Goal: Task Accomplishment & Management: Complete application form

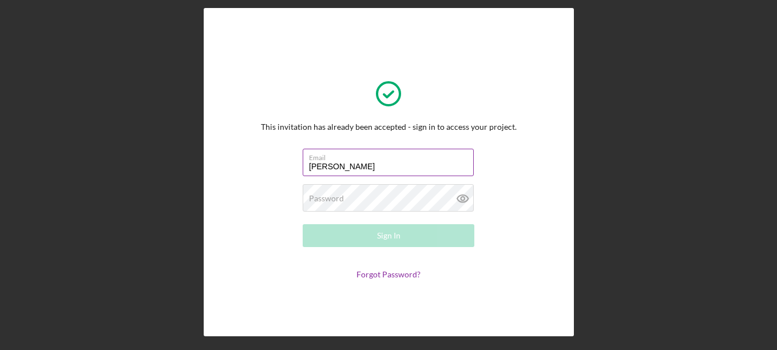
type input "[PERSON_NAME][EMAIL_ADDRESS][DOMAIN_NAME]"
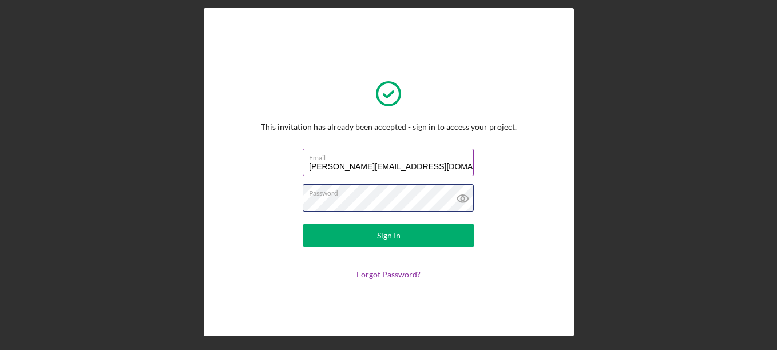
click at [303, 224] on button "Sign In" at bounding box center [389, 235] width 172 height 23
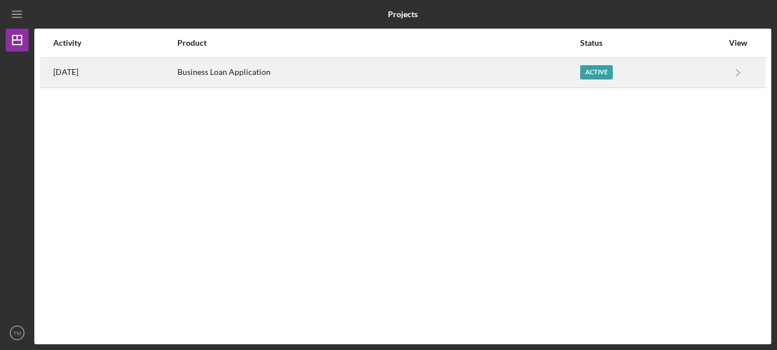
click at [562, 69] on div "Business Loan Application" at bounding box center [377, 72] width 401 height 29
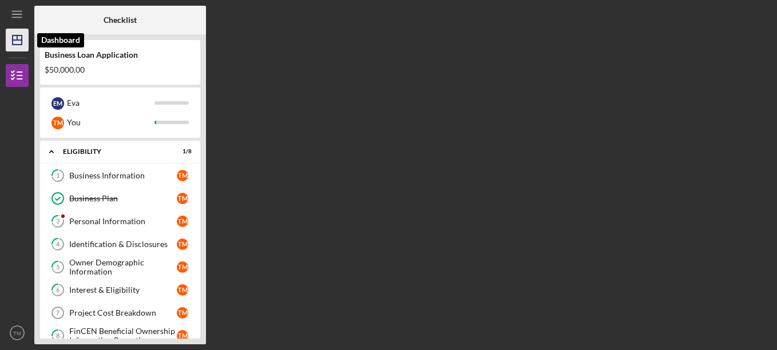
click at [12, 39] on icon "Icon/Dashboard" at bounding box center [17, 40] width 29 height 29
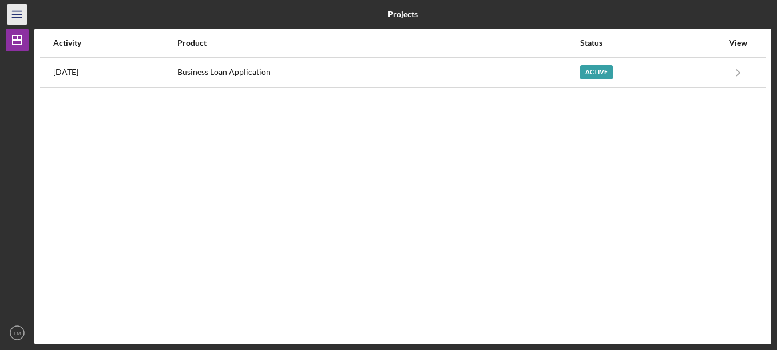
click at [17, 19] on icon "Icon/Menu" at bounding box center [18, 15] width 26 height 26
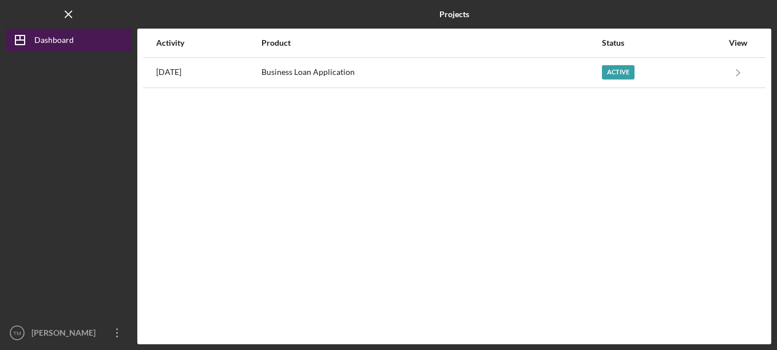
click at [63, 38] on div "Dashboard" at bounding box center [54, 42] width 40 height 26
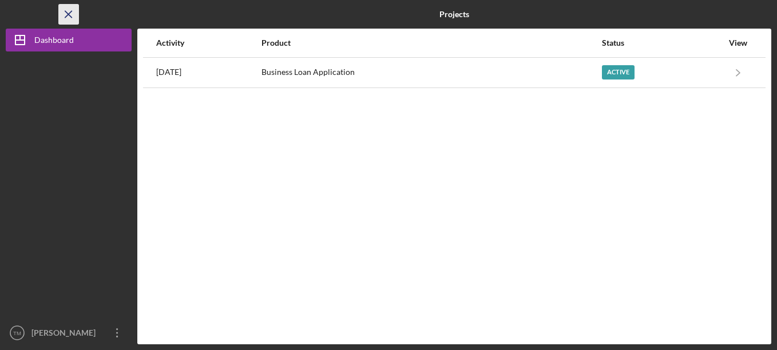
click at [63, 14] on icon "Icon/Menu Close" at bounding box center [69, 15] width 26 height 26
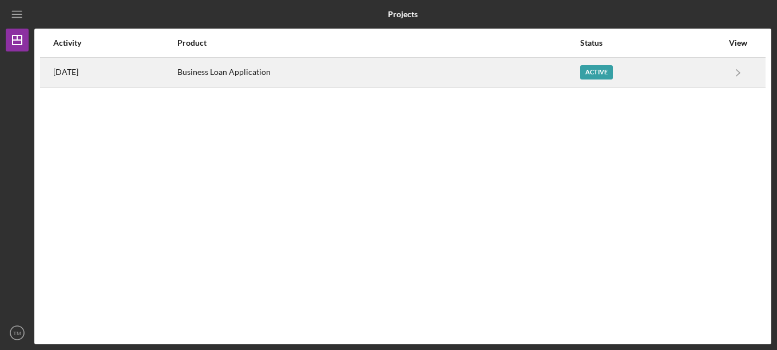
click at [245, 81] on div "Business Loan Application" at bounding box center [377, 72] width 401 height 29
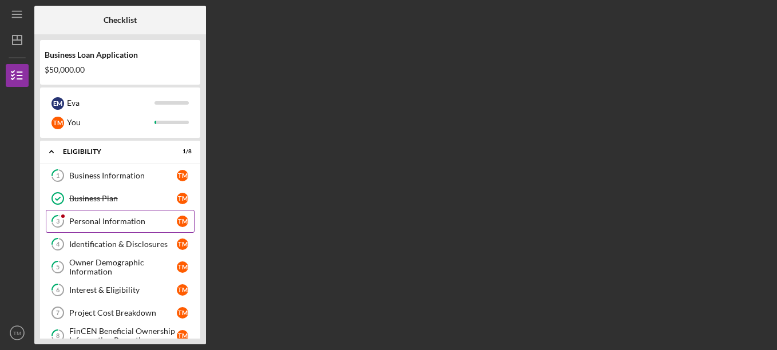
click at [132, 224] on div "Personal Information" at bounding box center [123, 221] width 108 height 9
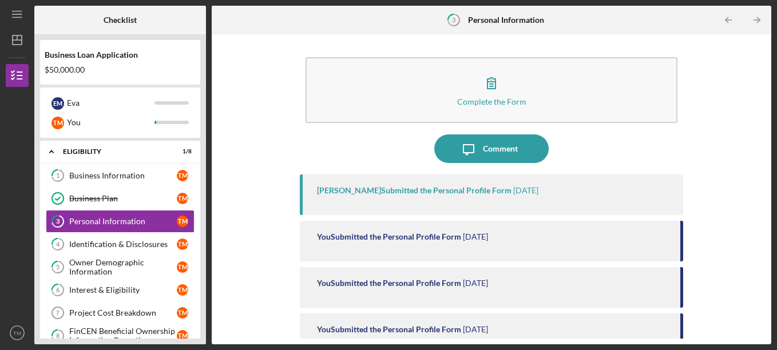
click at [406, 191] on div "[PERSON_NAME] Submitted the Personal Profile Form" at bounding box center [414, 190] width 195 height 9
click at [351, 210] on div "[PERSON_NAME] Submitted the Personal Profile Form [DATE]" at bounding box center [492, 195] width 384 height 41
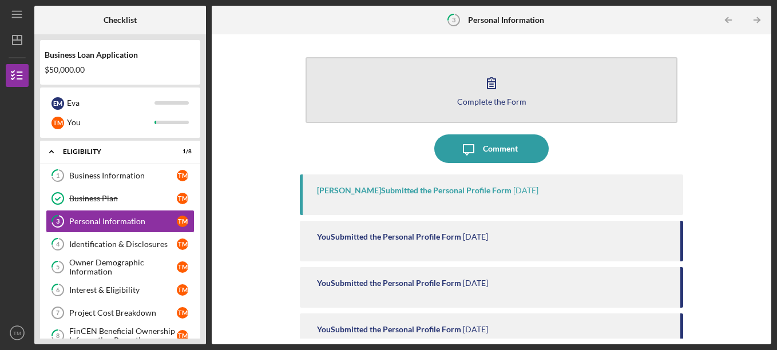
click at [500, 84] on icon "button" at bounding box center [491, 83] width 29 height 29
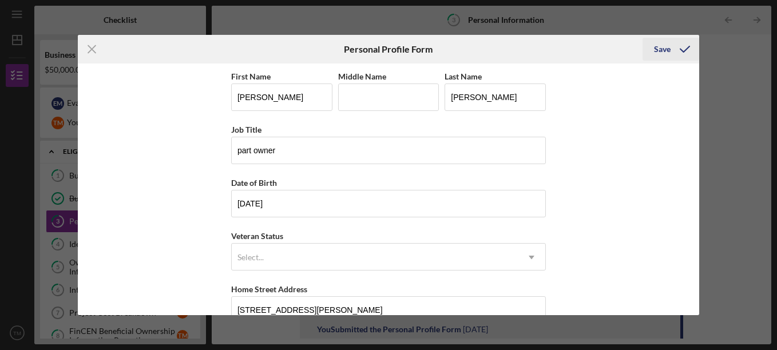
click at [684, 53] on icon "submit" at bounding box center [685, 49] width 29 height 29
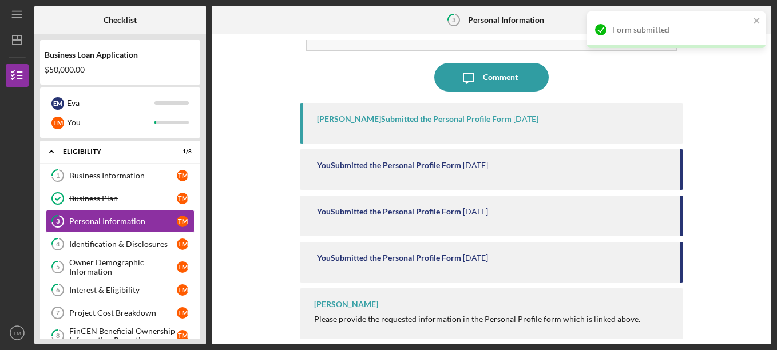
scroll to position [78, 0]
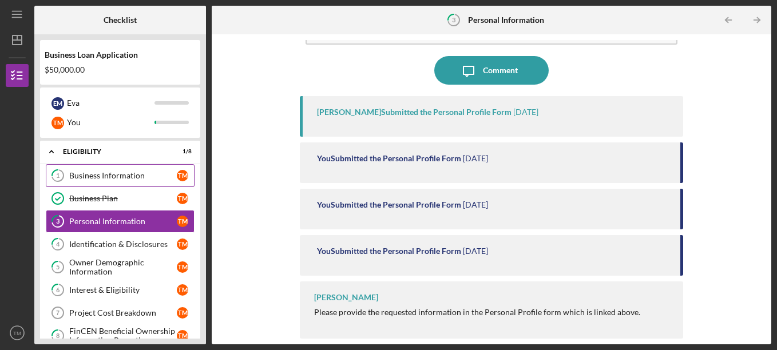
click at [101, 172] on div "Business Information" at bounding box center [123, 175] width 108 height 9
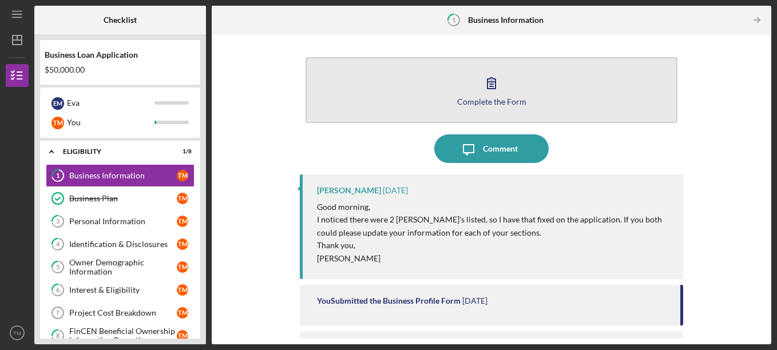
click at [439, 78] on button "Complete the Form Form" at bounding box center [492, 90] width 373 height 66
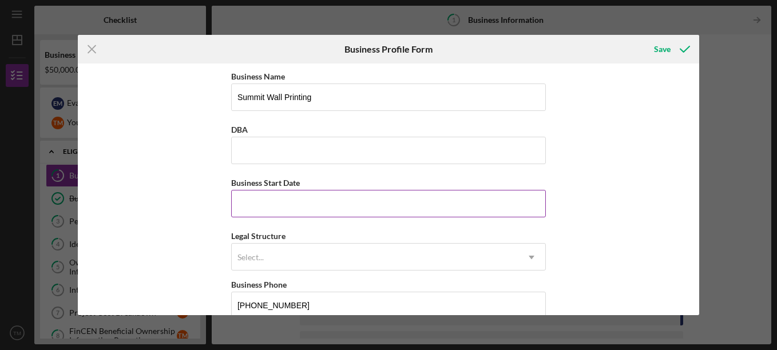
click at [321, 199] on input "Business Start Date" at bounding box center [388, 203] width 315 height 27
click at [179, 184] on div "Business Name Summit Wall Printing DBA Business Start Date Legal Structure Sele…" at bounding box center [389, 190] width 622 height 252
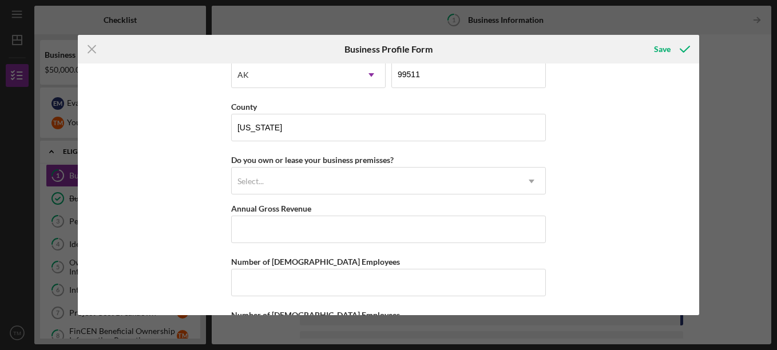
scroll to position [1179, 0]
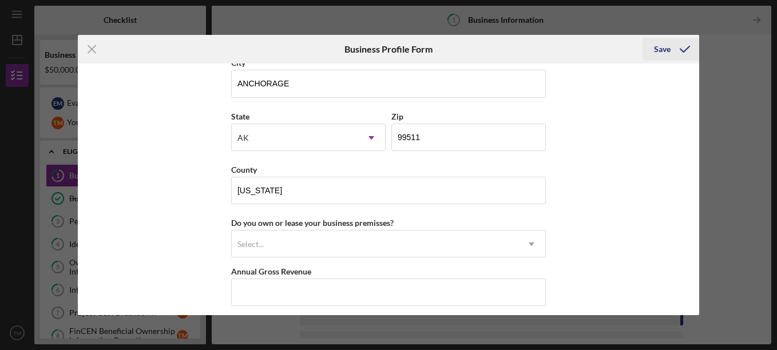
click at [668, 49] on div "Save" at bounding box center [662, 49] width 17 height 23
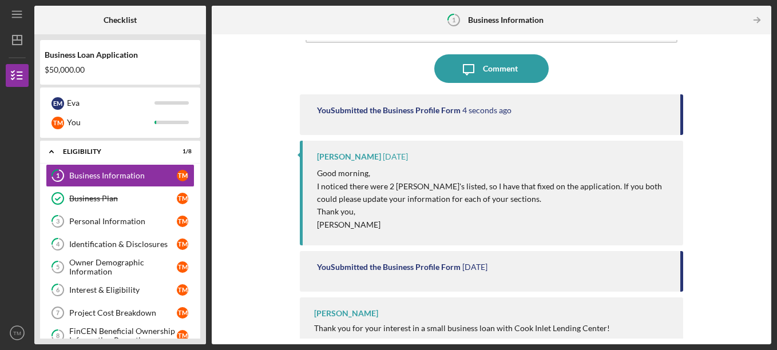
scroll to position [96, 0]
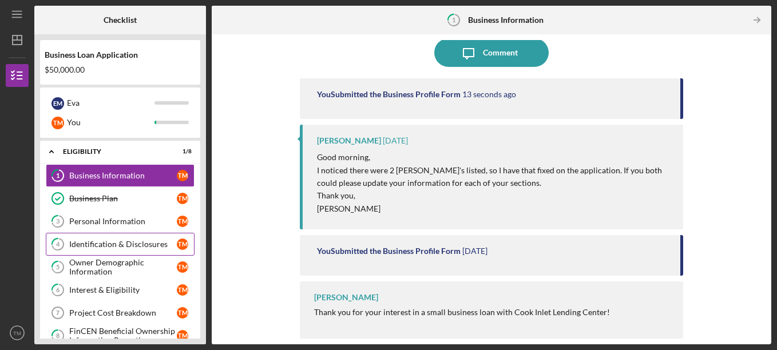
click at [116, 242] on div "Identification & Disclosures" at bounding box center [123, 244] width 108 height 9
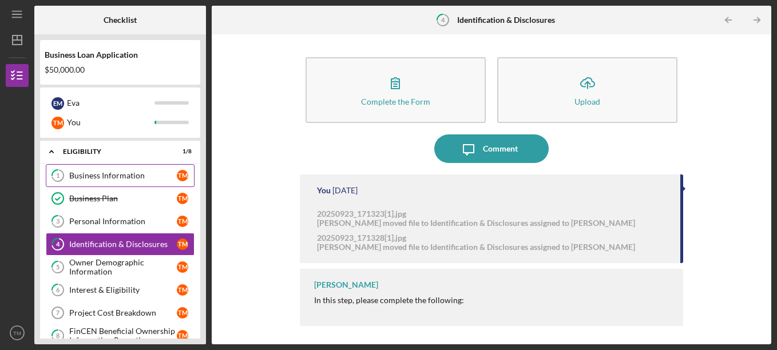
click at [105, 172] on div "Business Information" at bounding box center [123, 175] width 108 height 9
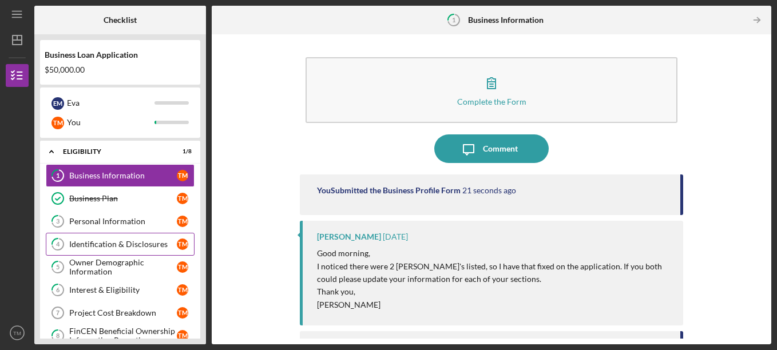
click at [105, 245] on div "Identification & Disclosures" at bounding box center [123, 244] width 108 height 9
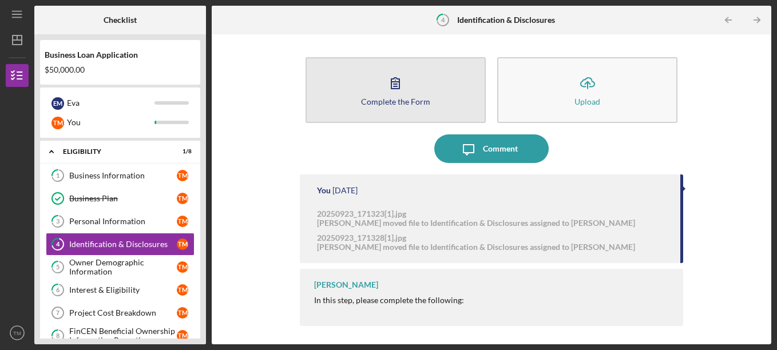
click at [433, 78] on button "Complete the Form Form" at bounding box center [396, 90] width 180 height 66
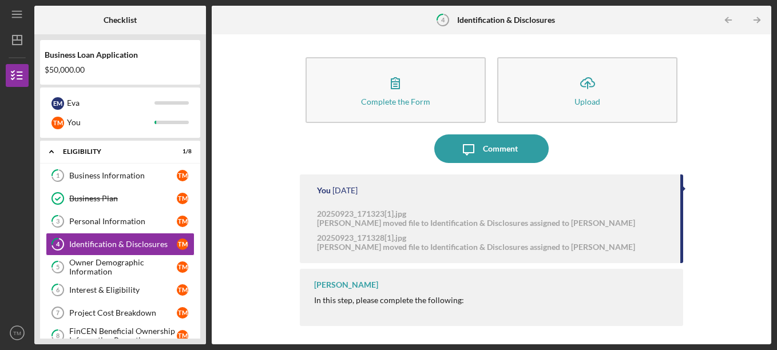
click at [271, 183] on div "Complete the Form Form Icon/Upload Upload Icon/Message Comment You [DATE] 20250…" at bounding box center [492, 189] width 548 height 299
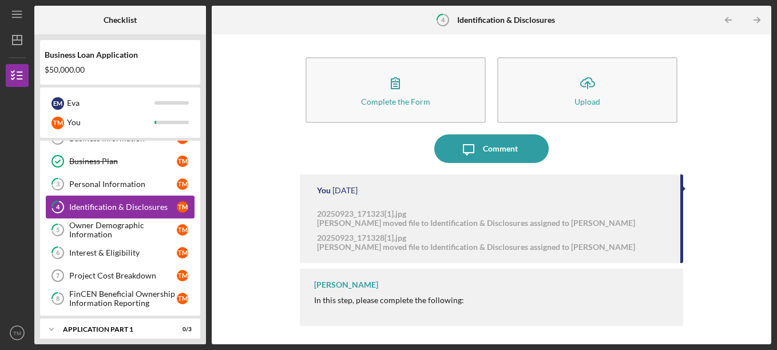
scroll to position [57, 0]
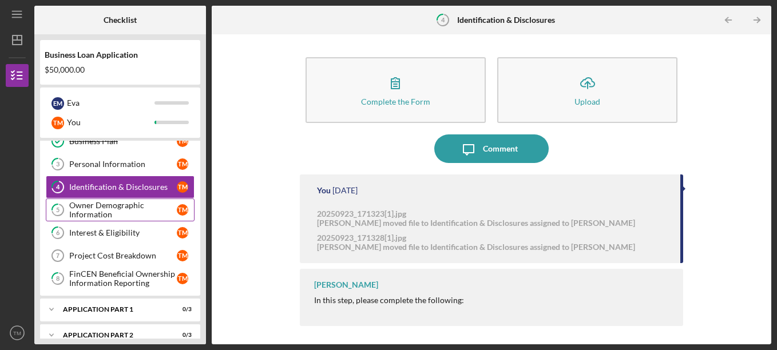
click at [96, 208] on div "Owner Demographic Information" at bounding box center [123, 210] width 108 height 18
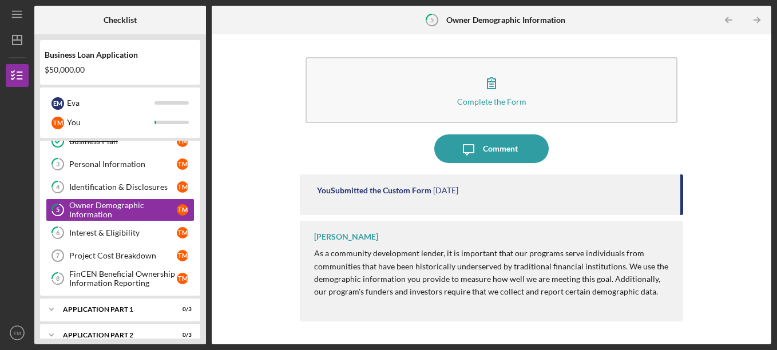
click at [313, 147] on div "Icon/Message Comment" at bounding box center [492, 149] width 384 height 29
click at [122, 258] on div "Project Cost Breakdown" at bounding box center [123, 255] width 108 height 9
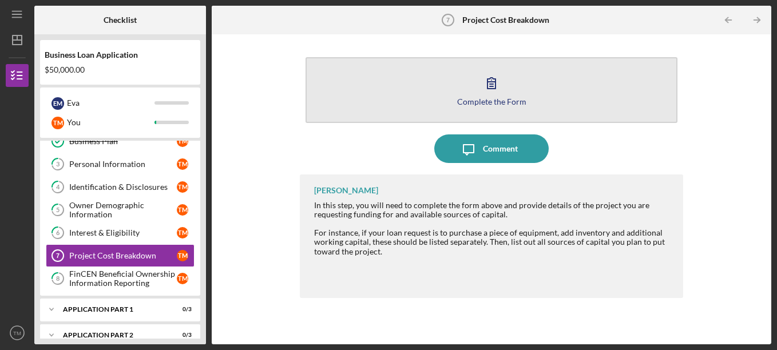
click at [504, 94] on icon "button" at bounding box center [491, 83] width 29 height 29
click at [464, 89] on button "Complete the Form Form" at bounding box center [492, 90] width 373 height 66
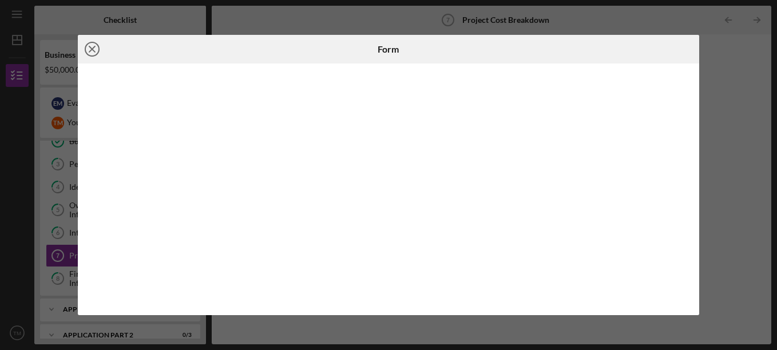
click at [95, 42] on icon "Icon/Close" at bounding box center [92, 49] width 29 height 29
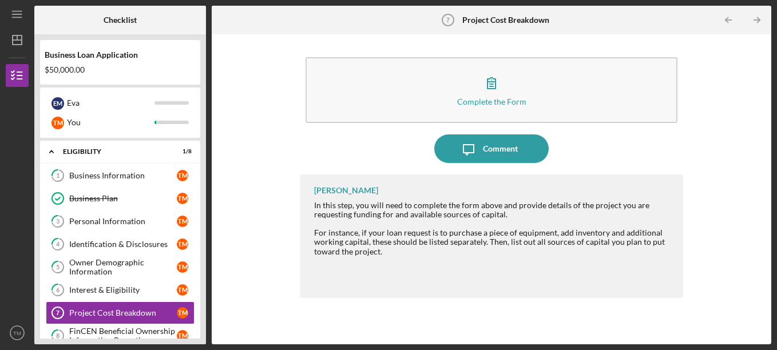
click at [277, 182] on div "Complete the Form Form Icon/Message Comment [PERSON_NAME] In this step, you wil…" at bounding box center [492, 189] width 548 height 299
drag, startPoint x: 274, startPoint y: 155, endPoint x: 268, endPoint y: 141, distance: 14.9
click at [273, 151] on div "Complete the Form Form Icon/Message Comment [PERSON_NAME] In this step, you wil…" at bounding box center [492, 189] width 548 height 299
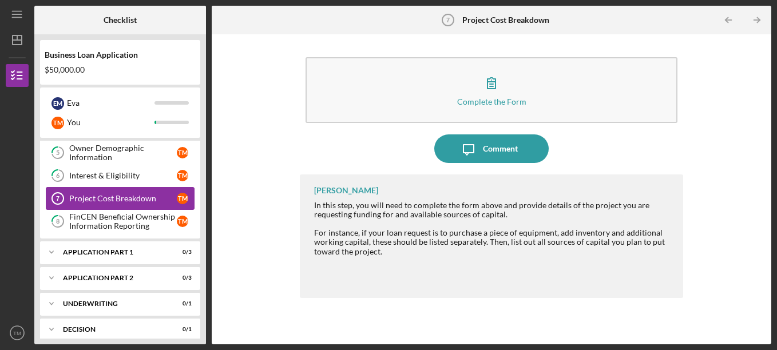
scroll to position [149, 0]
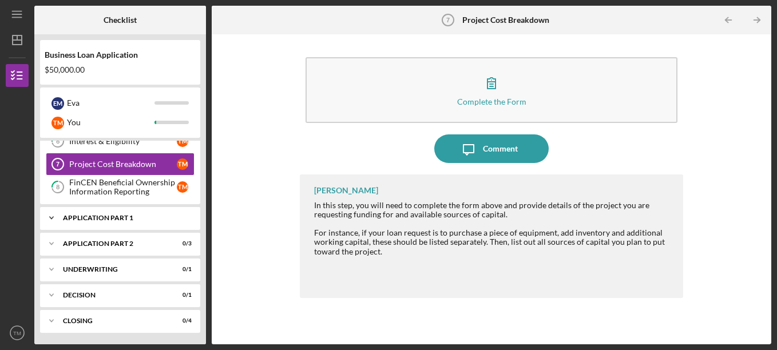
click at [53, 217] on polyline at bounding box center [51, 218] width 3 height 2
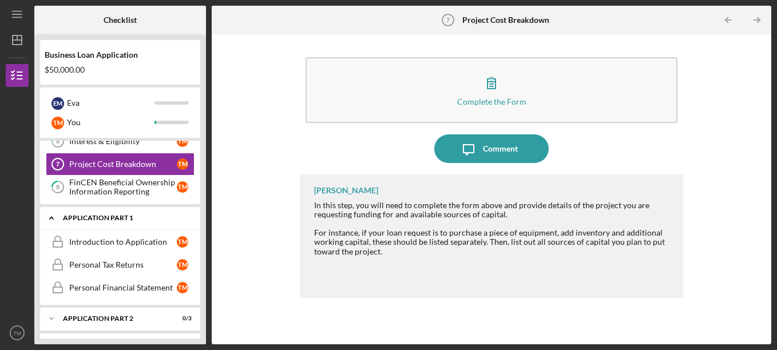
click at [53, 217] on icon "Icon/Expander" at bounding box center [51, 218] width 23 height 23
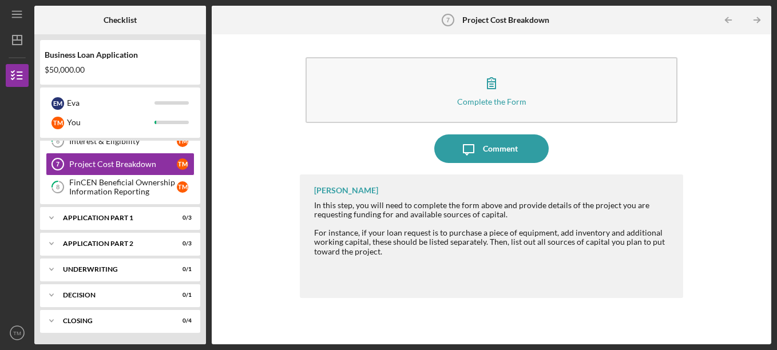
click at [240, 165] on div "Complete the Form Form Icon/Message Comment [PERSON_NAME] In this step, you wil…" at bounding box center [492, 189] width 548 height 299
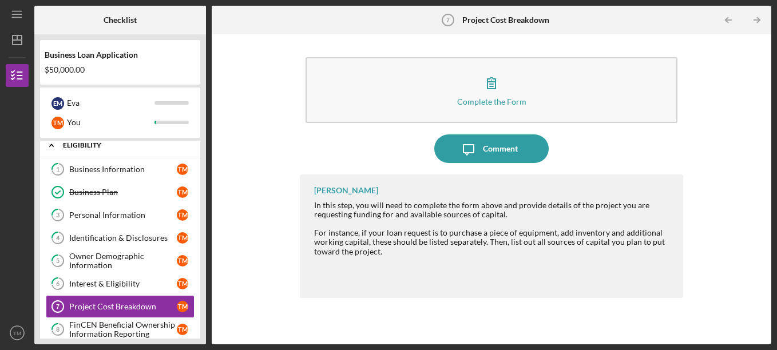
scroll to position [0, 0]
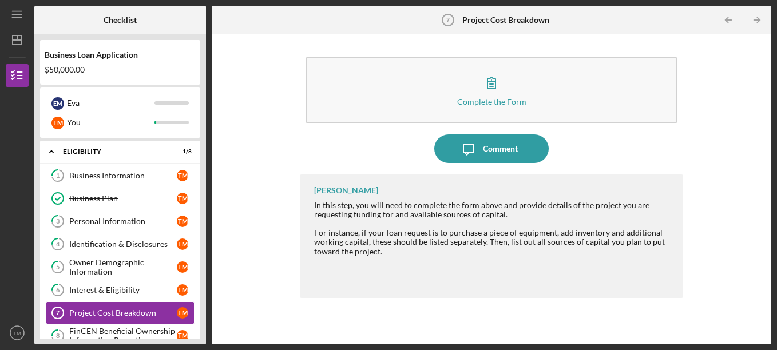
drag, startPoint x: 236, startPoint y: 104, endPoint x: 231, endPoint y: 100, distance: 6.5
click at [234, 102] on div "Complete the Form Form Icon/Message Comment [PERSON_NAME] In this step, you wil…" at bounding box center [492, 189] width 548 height 299
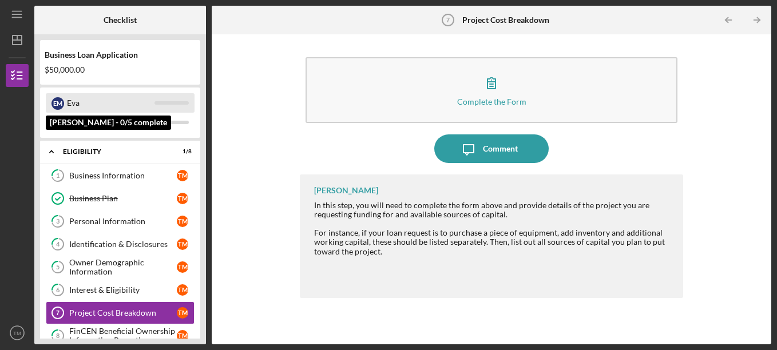
click at [118, 106] on div "Eva" at bounding box center [111, 102] width 88 height 19
click at [61, 103] on div "E M" at bounding box center [58, 103] width 13 height 13
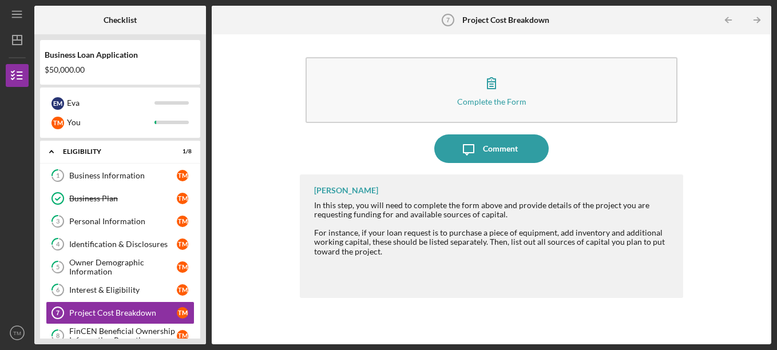
click at [245, 101] on div "Complete the Form Form Icon/Message Comment [PERSON_NAME] In this step, you wil…" at bounding box center [492, 189] width 548 height 299
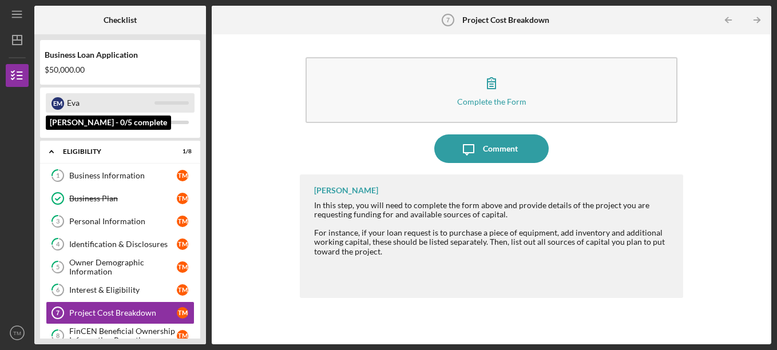
click at [61, 103] on div "E M" at bounding box center [58, 103] width 13 height 13
drag, startPoint x: 61, startPoint y: 103, endPoint x: 138, endPoint y: 100, distance: 77.3
click at [68, 102] on div "E M [PERSON_NAME]" at bounding box center [120, 102] width 149 height 19
click at [139, 100] on div "Eva" at bounding box center [111, 102] width 88 height 19
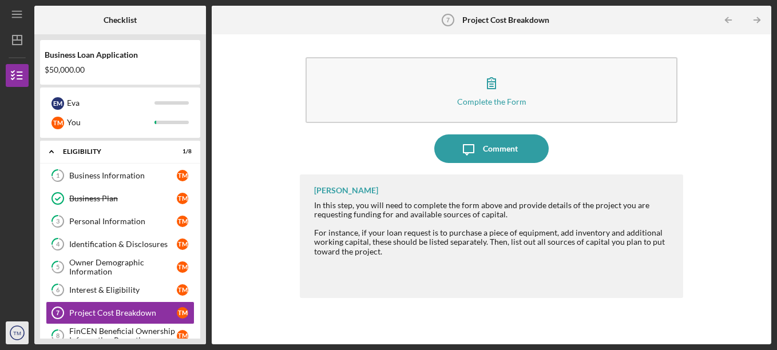
click at [11, 328] on icon "TM" at bounding box center [17, 333] width 23 height 29
click at [9, 231] on div at bounding box center [17, 262] width 23 height 117
click at [251, 99] on div "Complete the Form Form Icon/Message Comment [PERSON_NAME] In this step, you wil…" at bounding box center [492, 189] width 548 height 299
click at [289, 84] on div "Complete the Form Form Icon/Message Comment [PERSON_NAME] In this step, you wil…" at bounding box center [492, 189] width 548 height 299
